Goal: Transaction & Acquisition: Book appointment/travel/reservation

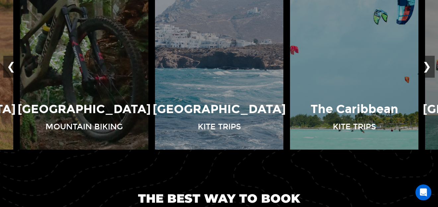
scroll to position [485, 0]
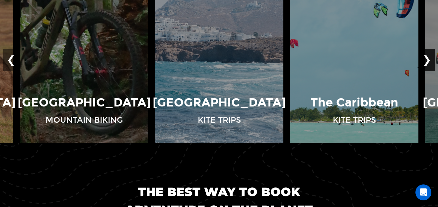
click at [426, 62] on button "❯" at bounding box center [427, 60] width 16 height 22
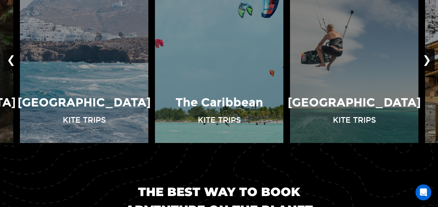
click at [426, 62] on button "❯" at bounding box center [427, 60] width 16 height 22
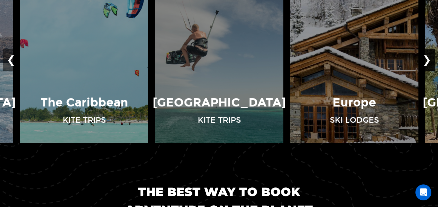
click at [426, 62] on button "❯" at bounding box center [427, 60] width 16 height 22
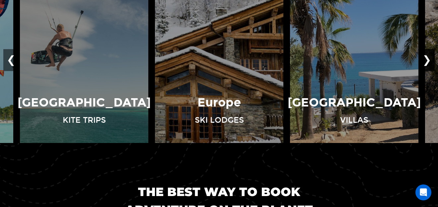
click at [426, 62] on button "❯" at bounding box center [427, 60] width 16 height 22
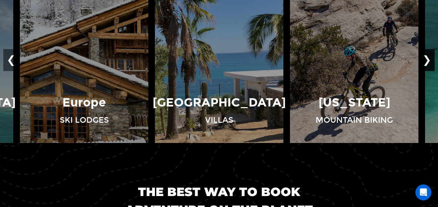
click at [426, 62] on button "❯" at bounding box center [427, 60] width 16 height 22
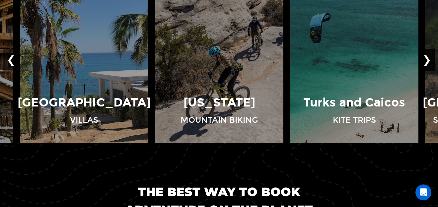
click at [426, 62] on button "❯" at bounding box center [427, 60] width 16 height 22
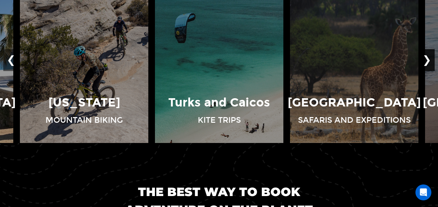
click at [426, 62] on button "❯" at bounding box center [427, 60] width 16 height 22
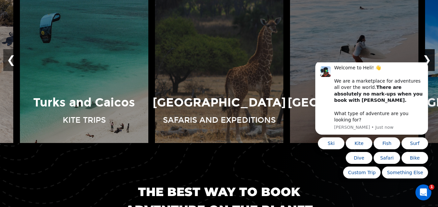
scroll to position [0, 0]
click at [423, 62] on html "Welcome to Heli! 👋 We are a marketplace for adventures all over the world. Ther…" at bounding box center [371, 121] width 133 height 121
click at [431, 58] on button "❯" at bounding box center [427, 60] width 16 height 22
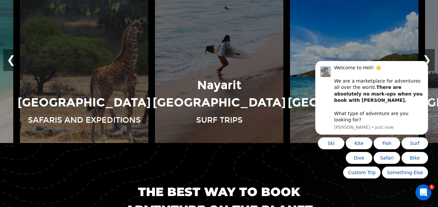
click at [326, 145] on button "Ski" at bounding box center [331, 143] width 27 height 12
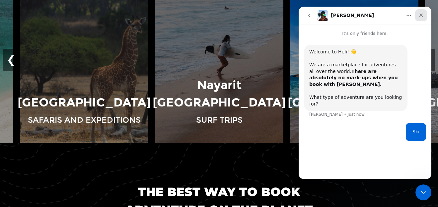
click at [422, 15] on icon "Close" at bounding box center [420, 15] width 5 height 5
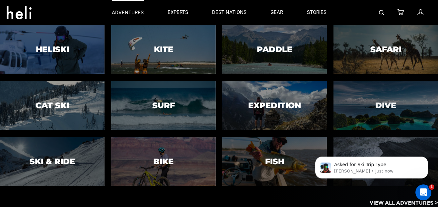
scroll to position [47, 0]
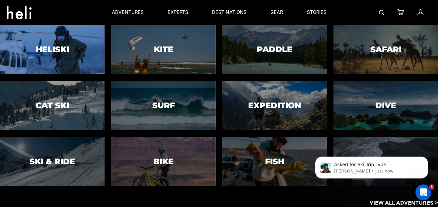
click at [70, 55] on div at bounding box center [52, 50] width 106 height 50
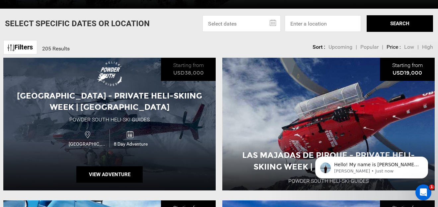
scroll to position [95, 0]
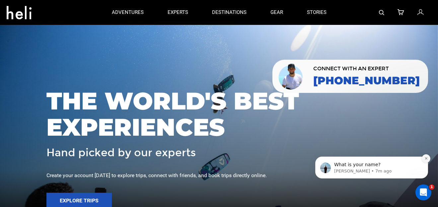
click at [423, 160] on button "Dismiss notification" at bounding box center [426, 158] width 9 height 9
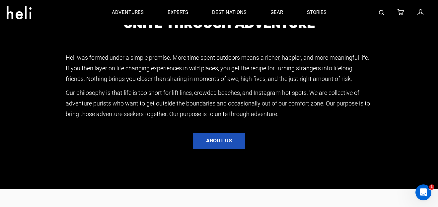
scroll to position [849, 0]
